Goal: Find specific page/section: Find specific page/section

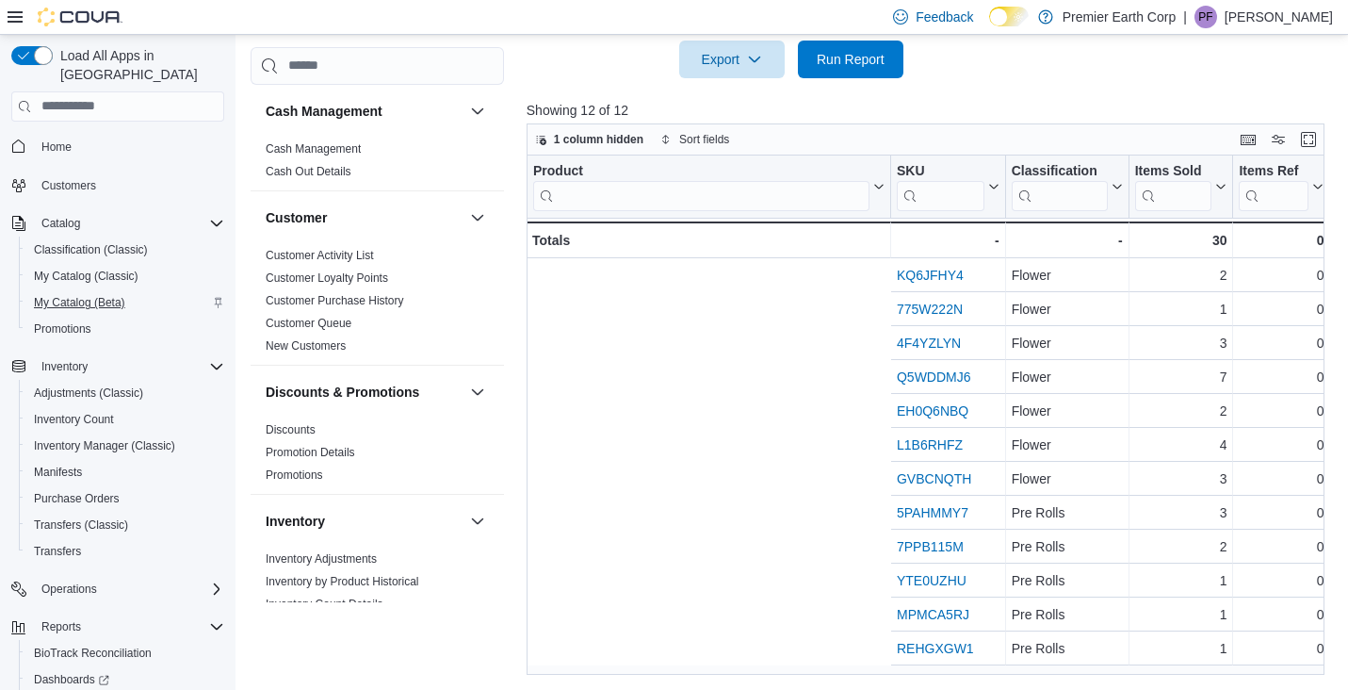
scroll to position [0, 517]
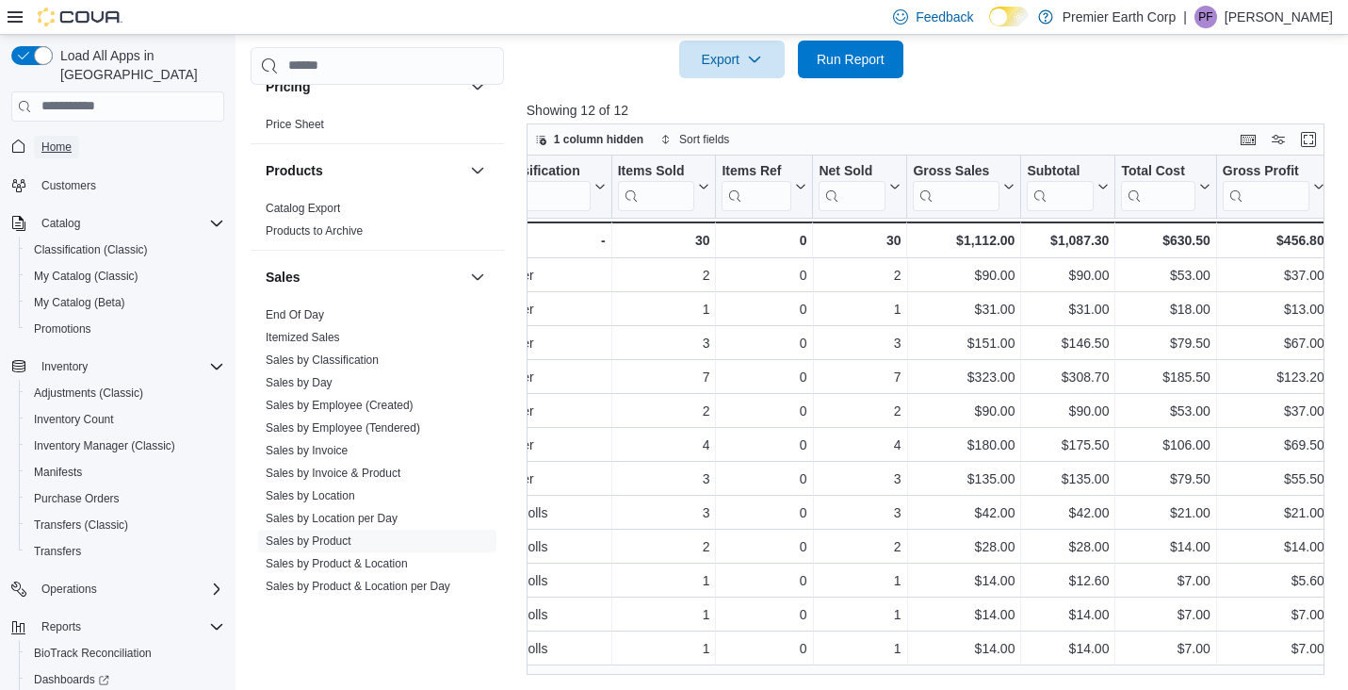
click at [62, 139] on span "Home" at bounding box center [56, 146] width 30 height 15
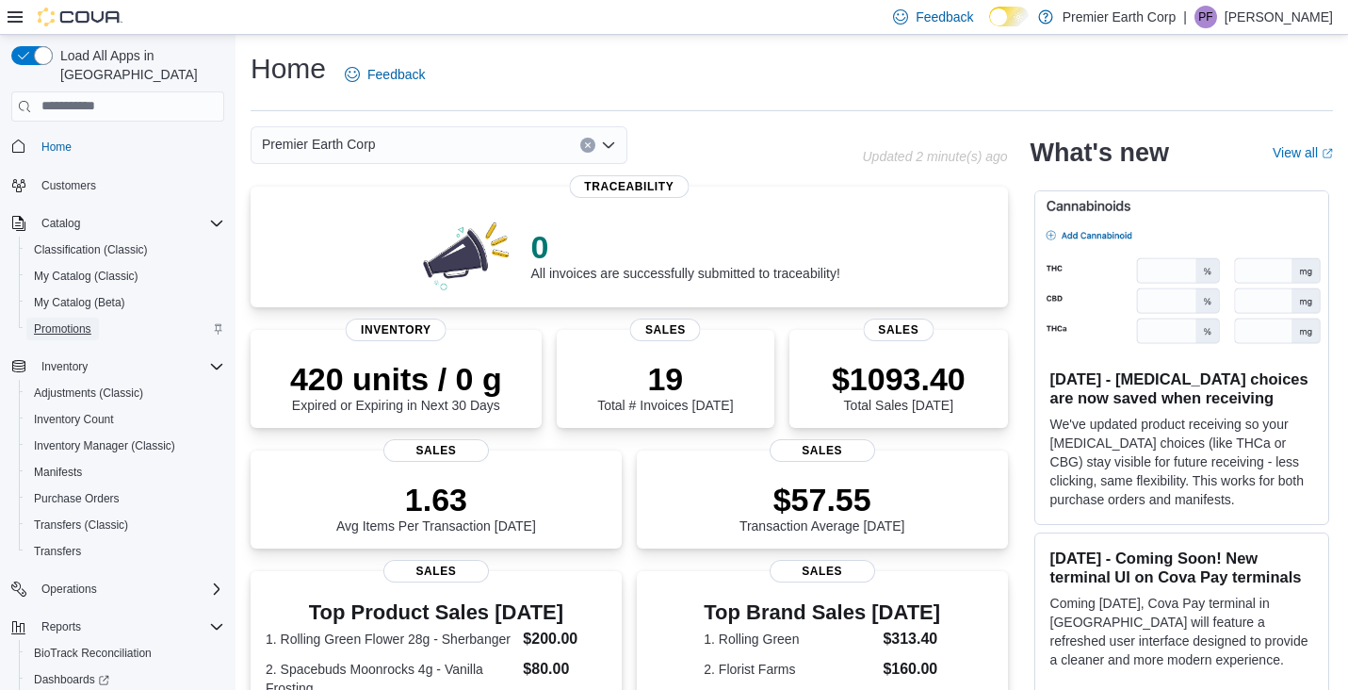
click at [80, 321] on span "Promotions" at bounding box center [62, 328] width 57 height 15
